Goal: Information Seeking & Learning: Find contact information

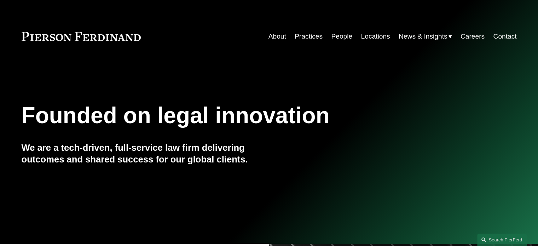
drag, startPoint x: 0, startPoint y: 0, endPoint x: 338, endPoint y: 36, distance: 339.9
click at [338, 36] on link "People" at bounding box center [341, 36] width 21 height 13
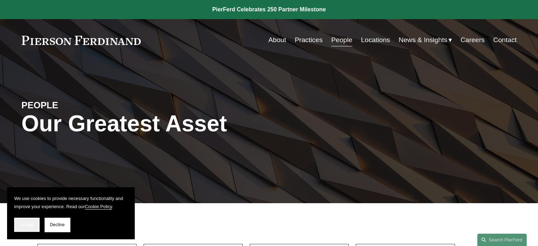
click at [26, 224] on span "Accept" at bounding box center [26, 224] width 13 height 5
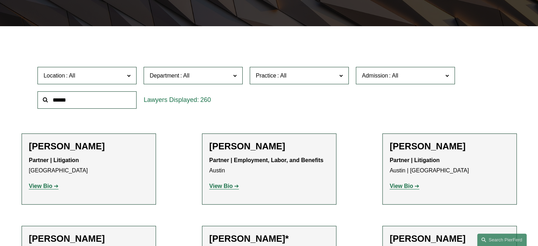
scroll to position [215, 0]
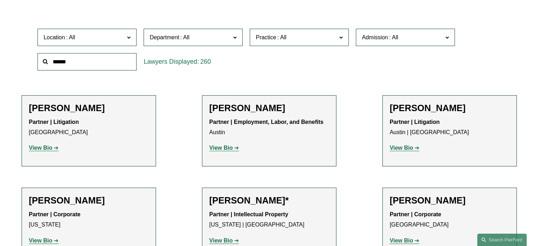
click at [385, 40] on span "Admission" at bounding box center [375, 37] width 26 height 6
click at [0, 0] on link "[US_STATE]" at bounding box center [0, 0] width 0 height 0
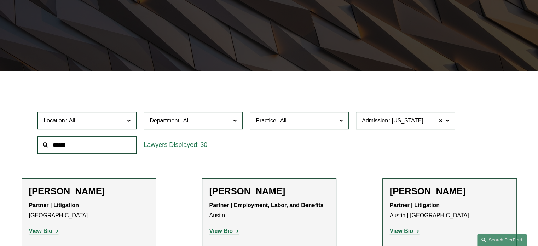
scroll to position [131, 0]
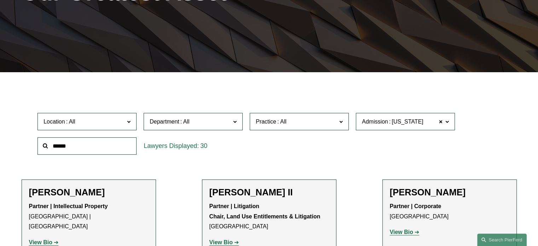
click at [413, 152] on div "Location All [GEOGRAPHIC_DATA] [GEOGRAPHIC_DATA] [GEOGRAPHIC_DATA] [GEOGRAPHIC_…" at bounding box center [269, 133] width 470 height 48
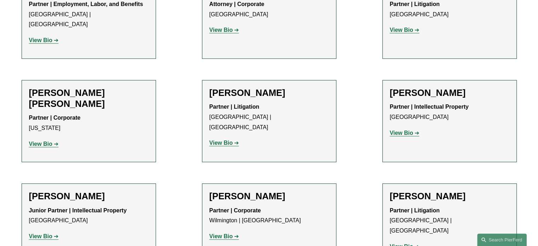
scroll to position [541, 0]
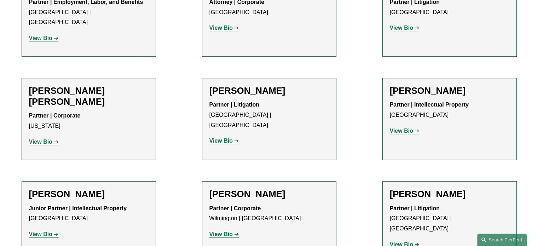
click at [55, 139] on link "View Bio" at bounding box center [44, 142] width 30 height 6
click at [482, 148] on ul "Filter Location All [GEOGRAPHIC_DATA] [GEOGRAPHIC_DATA] [GEOGRAPHIC_DATA] [GEOG…" at bounding box center [269, 248] width 528 height 1141
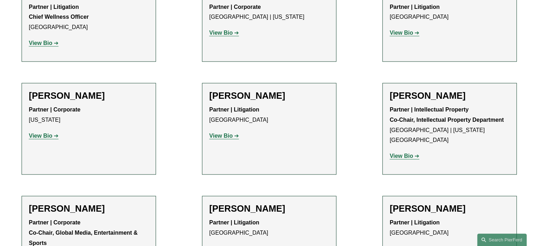
scroll to position [1065, 0]
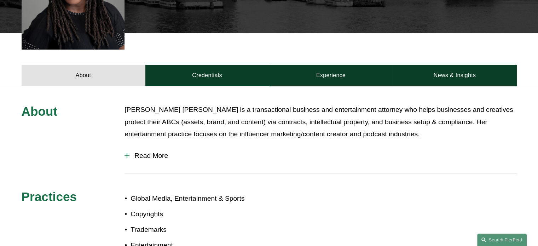
scroll to position [191, 0]
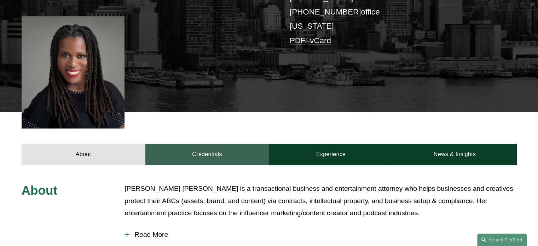
click at [240, 144] on link "Credentials" at bounding box center [207, 154] width 124 height 21
